Goal: Task Accomplishment & Management: Use online tool/utility

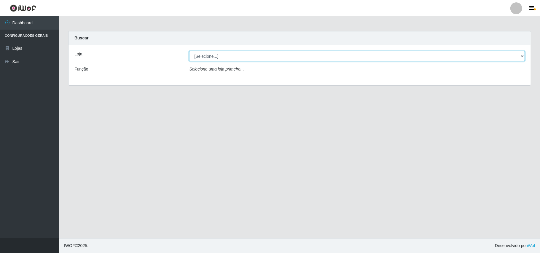
click at [237, 58] on select "[Selecione...] Bemais Supermercados - B11 Manaíra" at bounding box center [357, 56] width 336 height 10
select select "409"
click at [189, 51] on select "[Selecione...] Bemais Supermercados - B11 Manaíra" at bounding box center [357, 56] width 336 height 10
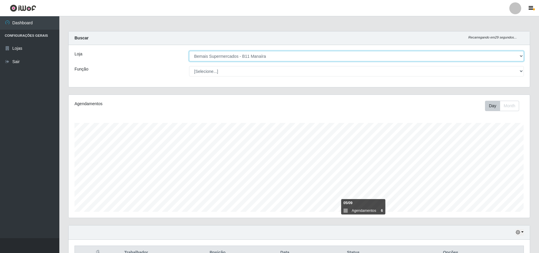
scroll to position [62, 0]
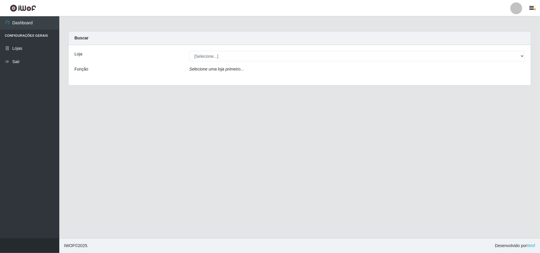
click at [226, 63] on div "Loja [Selecione...] Bemais Supermercados - B11 Manaíra Função Selecione uma loj…" at bounding box center [300, 65] width 463 height 40
drag, startPoint x: 224, startPoint y: 56, endPoint x: 224, endPoint y: 61, distance: 4.2
click at [224, 56] on select "[Selecione...] Bemais Supermercados - B11 Manaíra" at bounding box center [357, 56] width 336 height 10
select select "409"
click at [189, 51] on select "[Selecione...] Bemais Supermercados - B11 Manaíra" at bounding box center [357, 56] width 336 height 10
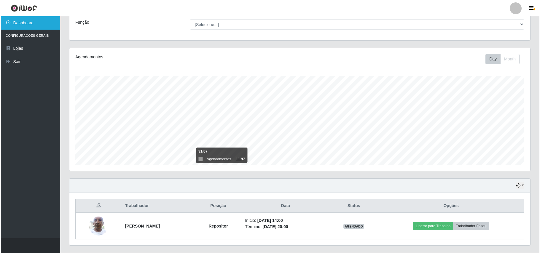
scroll to position [62, 0]
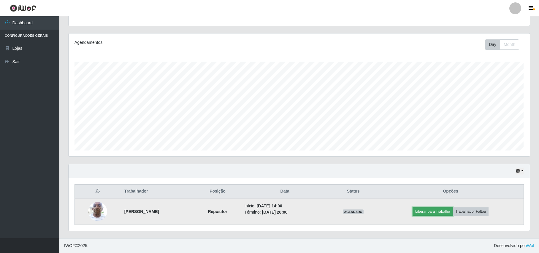
click at [443, 209] on button "Liberar para Trabalho" at bounding box center [433, 212] width 40 height 8
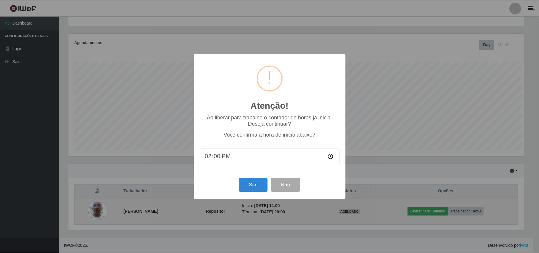
scroll to position [123, 456]
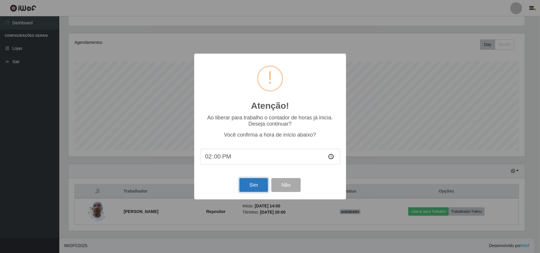
click at [259, 187] on button "Sim" at bounding box center [254, 185] width 29 height 14
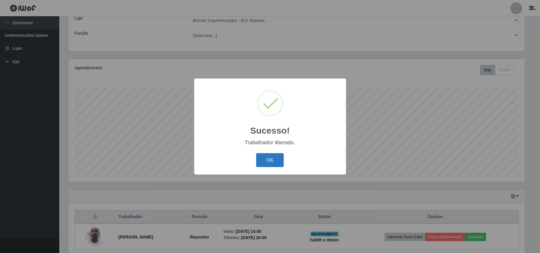
click at [276, 159] on button "OK" at bounding box center [270, 160] width 28 height 14
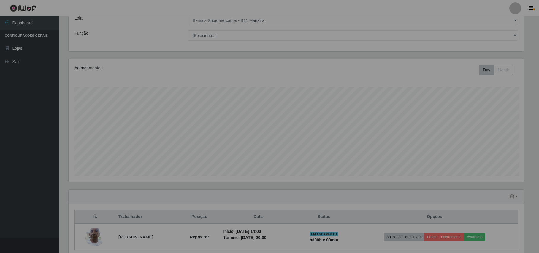
scroll to position [123, 461]
